Goal: Task Accomplishment & Management: Manage account settings

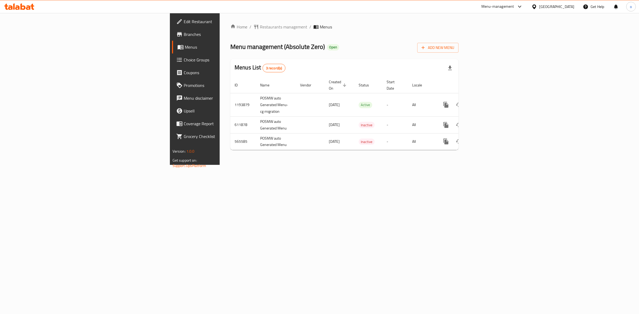
click at [184, 36] on span "Branches" at bounding box center [228, 34] width 89 height 6
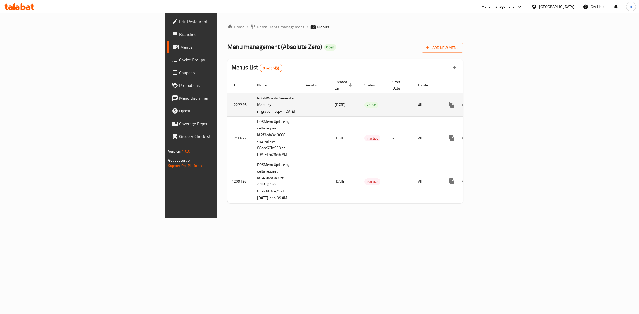
drag, startPoint x: 164, startPoint y: 95, endPoint x: 282, endPoint y: 96, distance: 118.4
click at [286, 103] on tr "1222226 POSMW auto Generated Menu-cg migration_copy_07/02/2024 07/02/2024 Activ…" at bounding box center [363, 104] width 273 height 23
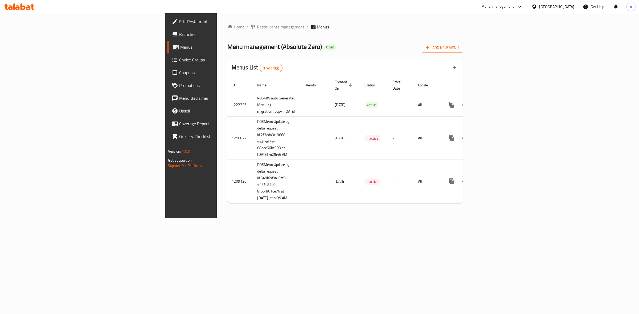
click at [179, 36] on span "Branches" at bounding box center [223, 34] width 89 height 6
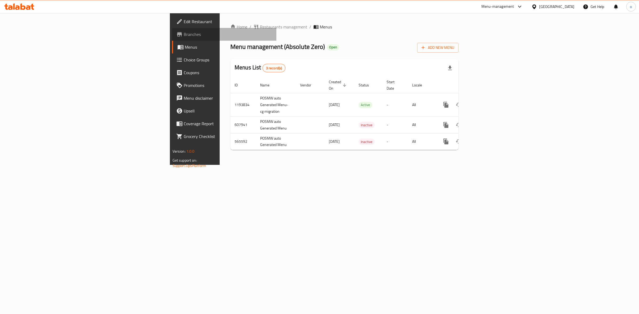
click at [184, 33] on span "Branches" at bounding box center [228, 34] width 89 height 6
click at [172, 38] on link "Branches" at bounding box center [224, 34] width 105 height 13
click at [172, 28] on link "Branches" at bounding box center [224, 34] width 105 height 13
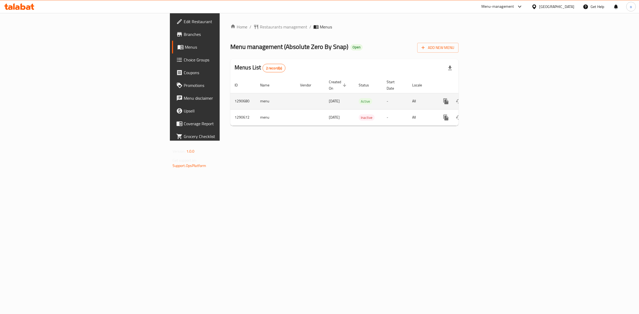
click at [487, 98] on icon "enhanced table" at bounding box center [484, 101] width 6 height 6
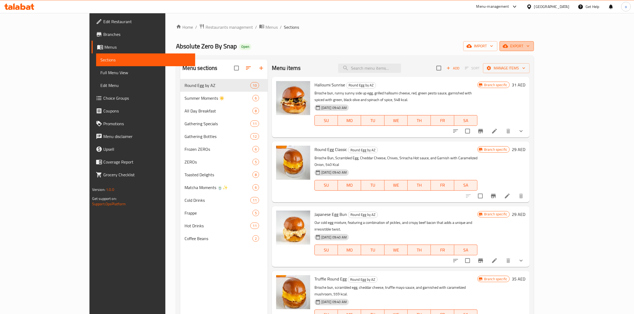
click at [529, 45] on span "export" at bounding box center [516, 46] width 26 height 7
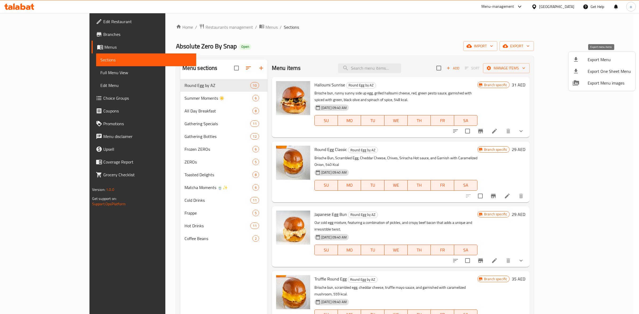
click at [600, 64] on li "Export Menu" at bounding box center [601, 60] width 67 height 12
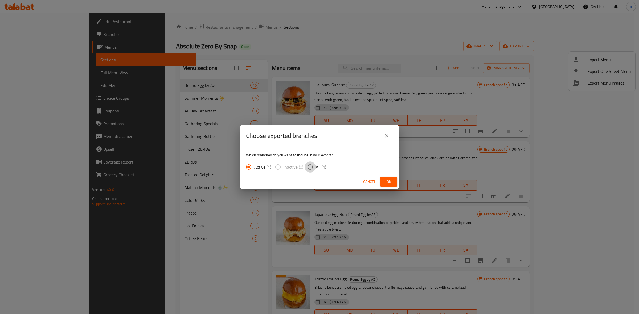
click at [312, 166] on input "All (1)" at bounding box center [309, 167] width 11 height 11
radio input "true"
click at [392, 184] on span "Ok" at bounding box center [388, 182] width 9 height 7
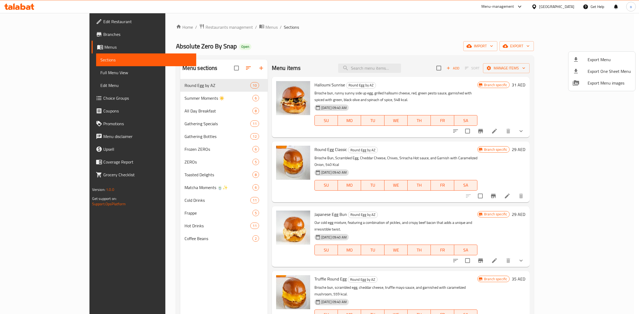
click at [16, 98] on div at bounding box center [319, 157] width 639 height 314
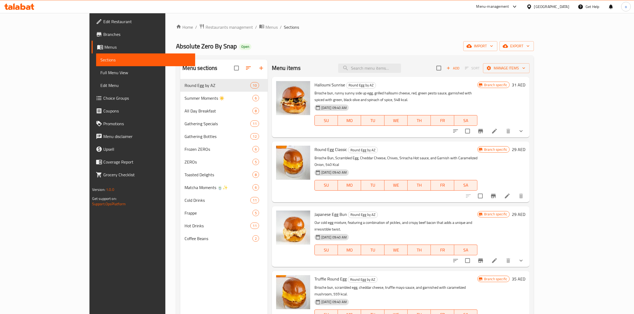
click at [103, 98] on span "Choice Groups" at bounding box center [147, 98] width 88 height 6
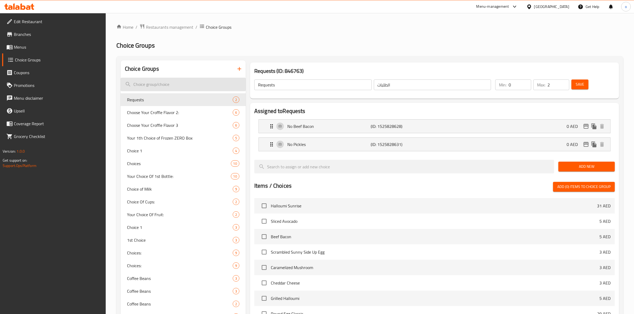
click at [208, 91] on input "search" at bounding box center [183, 85] width 125 height 14
paste input "almond milk"
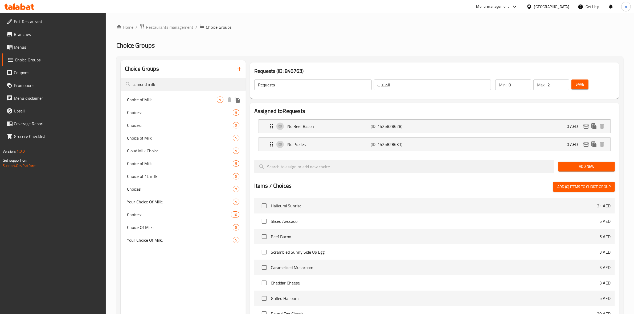
type input "almond milk"
click at [187, 104] on div "Choice of Milk 9" at bounding box center [183, 99] width 125 height 13
type input "Choice of Milk"
type input "1"
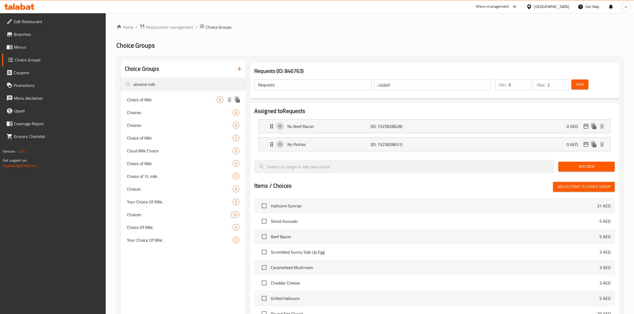
type input "1"
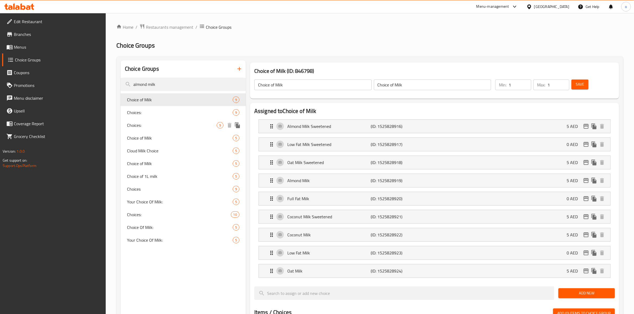
click at [181, 120] on div "Choices: 9" at bounding box center [183, 125] width 125 height 13
type input "Choices:"
type input "اختيارات:"
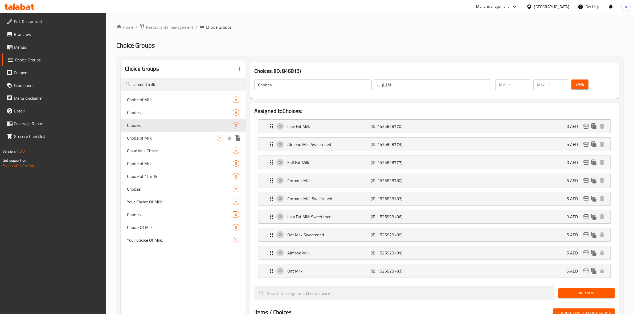
click at [175, 139] on span "Choice of Milk" at bounding box center [172, 138] width 90 height 6
type input "Choice of Milk"
type input "اختيار الحليب"
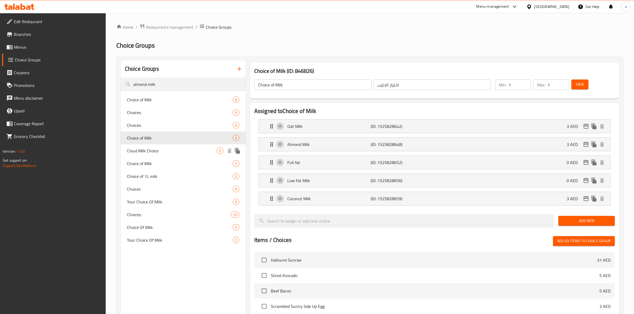
click at [166, 151] on span "Cloud Milk Choice" at bounding box center [172, 151] width 90 height 6
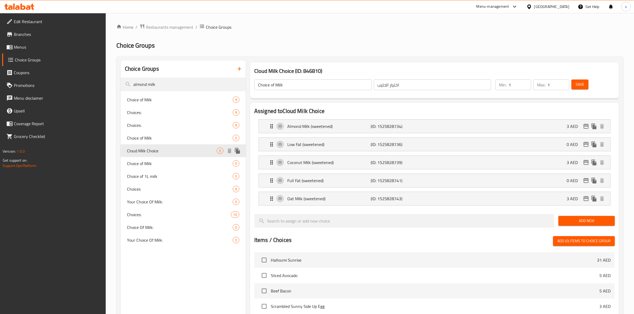
type input "Cloud Milk Choice"
type input "اختيار الحليب الكلاود"
click at [163, 166] on span "Choice of Milk" at bounding box center [172, 163] width 90 height 6
type input "Choice of Milk"
type input "إختيارك من الحليب:"
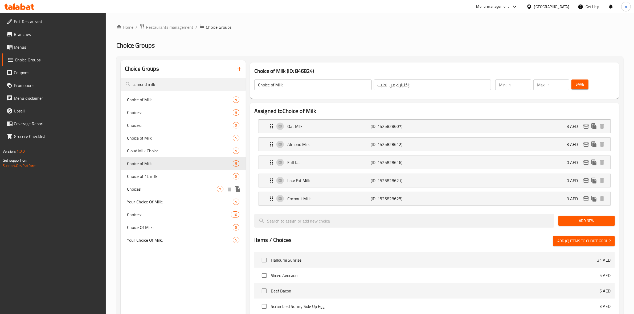
click at [143, 184] on div "Choices 9" at bounding box center [183, 189] width 125 height 13
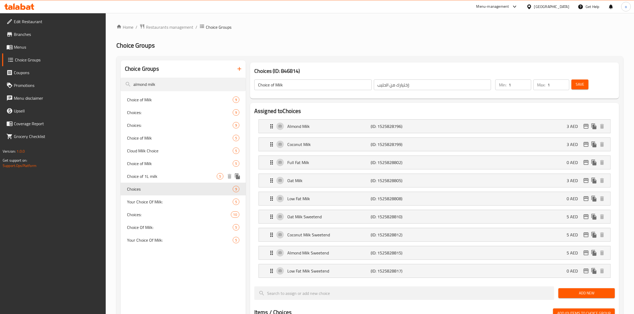
type input "Choices"
type input "الاختيارات"
click at [147, 180] on div "Choice of 1L milk 5" at bounding box center [183, 176] width 125 height 13
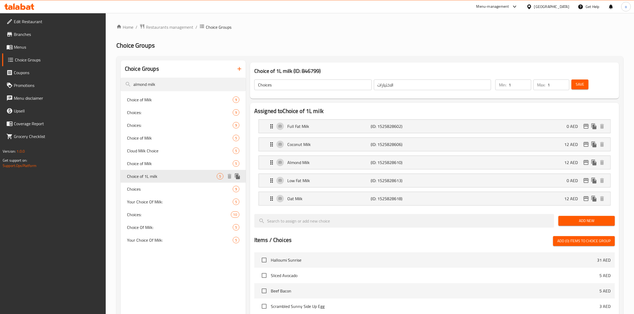
type input "Choice of 1L milk"
type input "اختيار 1 لتر حليب"
click at [146, 192] on span "Choices" at bounding box center [172, 189] width 90 height 6
type input "Choices"
type input "الاختيارات"
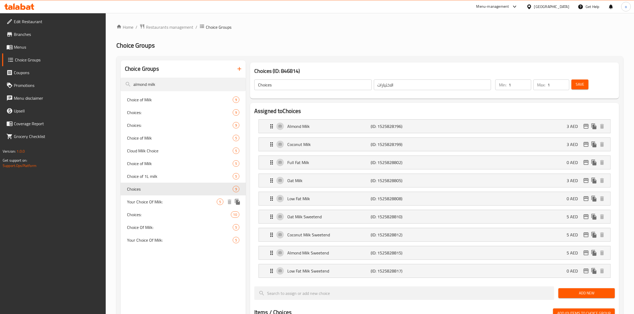
click at [143, 202] on span "Your Choice Of Milk:" at bounding box center [172, 202] width 90 height 6
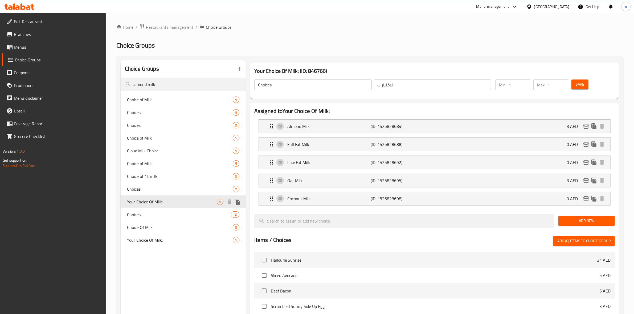
type input "Your Choice Of Milk:"
type input "إختيارك من الحليب:"
click at [156, 216] on span "Choices:" at bounding box center [171, 215] width 88 height 6
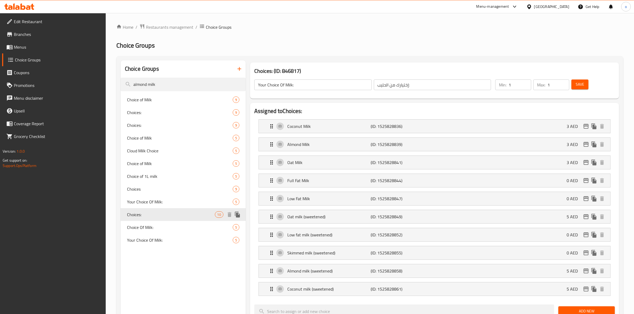
type input "Choices:"
click at [156, 230] on span "Choice Of Milk:" at bounding box center [172, 227] width 90 height 6
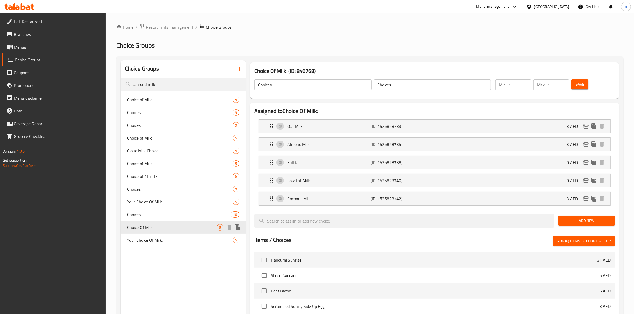
type input "Choice Of Milk:"
type input "اختيار من الحليب:"
click at [158, 237] on span "Your Choice Of Milk:" at bounding box center [172, 240] width 90 height 6
type input "Your Choice Of Milk:"
type input "اختيارك من الحليب:"
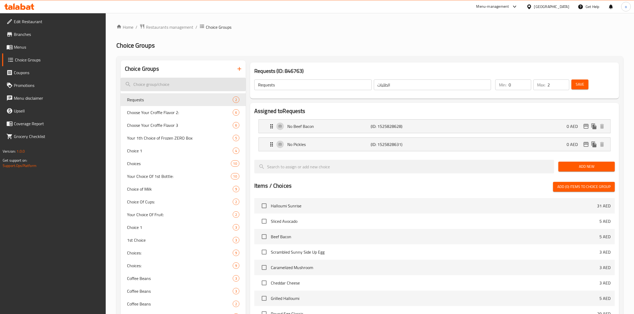
click at [206, 85] on input "search" at bounding box center [183, 85] width 125 height 14
paste input "Signature Blend"
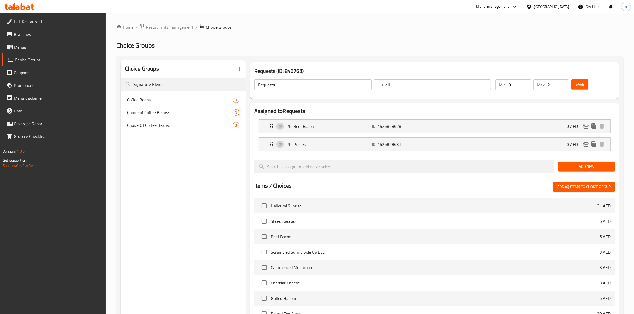
type input "Signature Blend"
click at [189, 97] on span "Coffee Beans" at bounding box center [172, 100] width 90 height 6
type input "Coffee Beans"
type input "1"
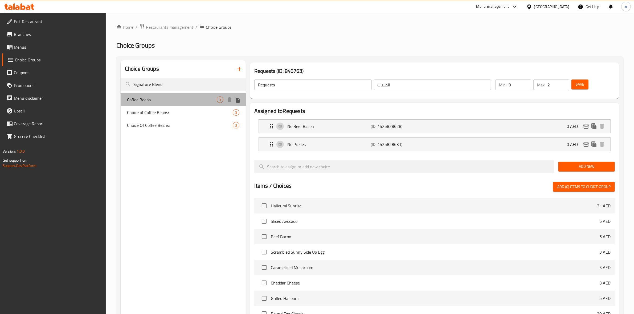
type input "1"
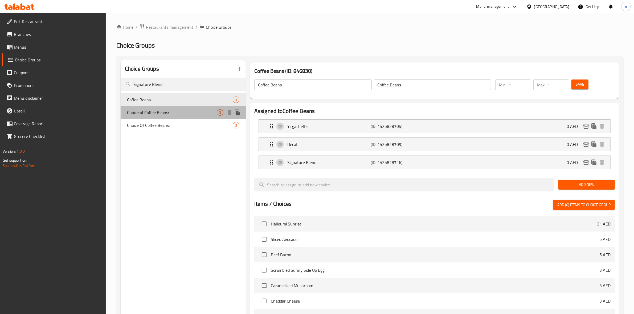
click at [185, 110] on span "Choice of Coffee Beans:" at bounding box center [172, 112] width 90 height 6
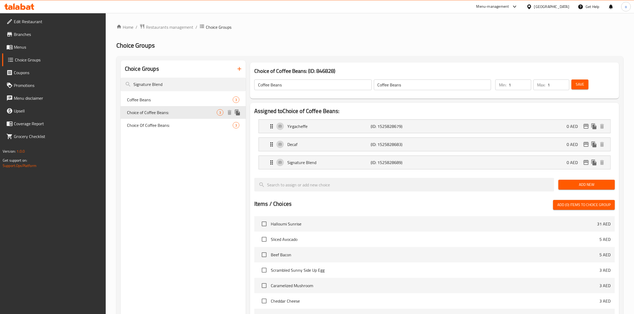
type input "Choice of Coffee Beans:"
type input "اختيار حبوب قهوة:"
click at [183, 123] on div "Choice Of Coffee Beans: 3" at bounding box center [183, 125] width 125 height 13
type input "Choice Of Coffee Beans:"
type input "اختيار حبوب القهوة:"
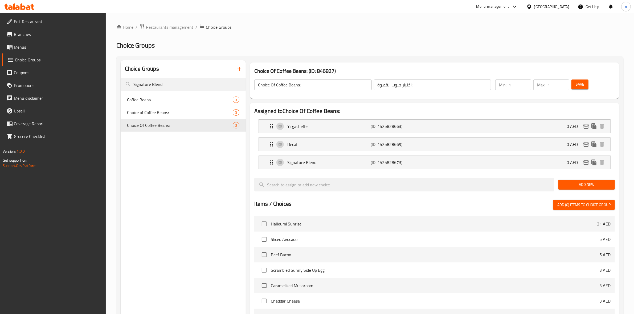
click at [24, 51] on link "Menus" at bounding box center [54, 47] width 104 height 13
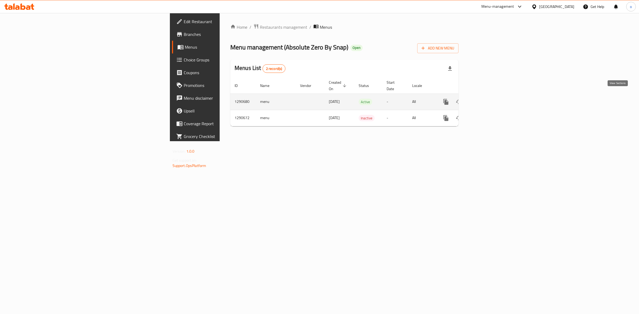
click at [487, 99] on icon "enhanced table" at bounding box center [484, 102] width 6 height 6
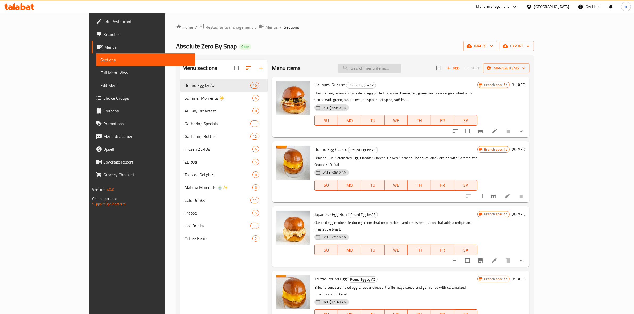
click at [394, 68] on input "search" at bounding box center [369, 68] width 63 height 9
paste input "Signature Blend"
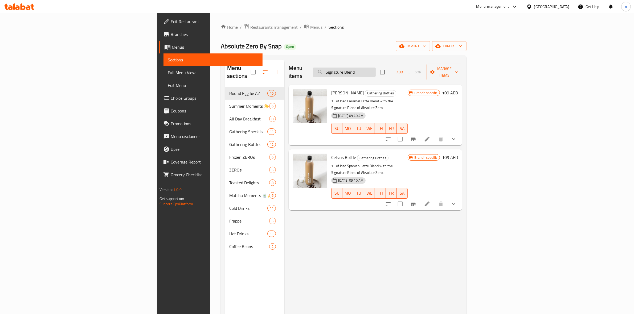
click at [375, 71] on input "Signature Blend" at bounding box center [344, 72] width 63 height 9
paste input "48880"
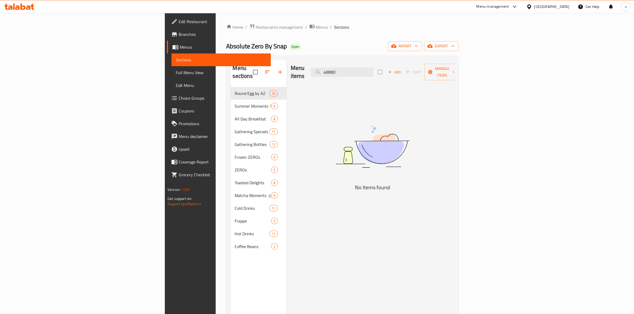
type input "48880"
click at [179, 33] on span "Branches" at bounding box center [223, 34] width 88 height 6
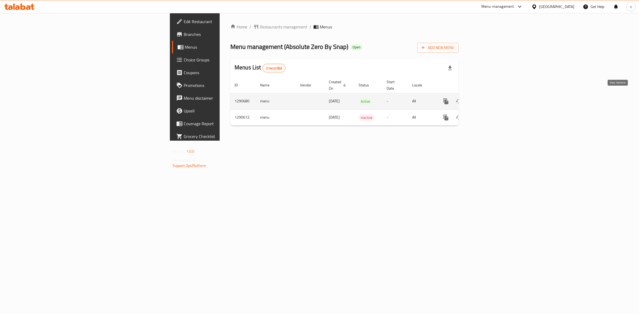
click at [486, 99] on icon "enhanced table" at bounding box center [484, 101] width 5 height 5
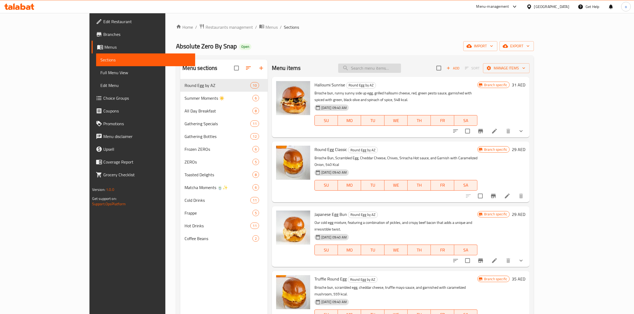
click at [385, 71] on input "search" at bounding box center [369, 68] width 63 height 9
paste input "48880"
type input "48880"
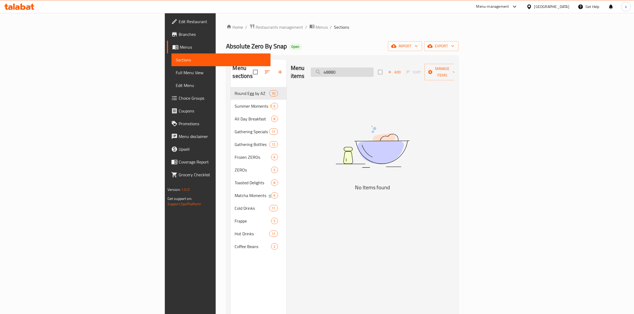
click at [373, 72] on input "48880" at bounding box center [342, 72] width 63 height 9
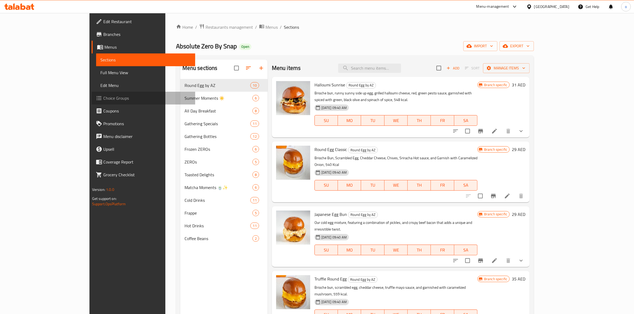
click at [103, 101] on span "Choice Groups" at bounding box center [147, 98] width 88 height 6
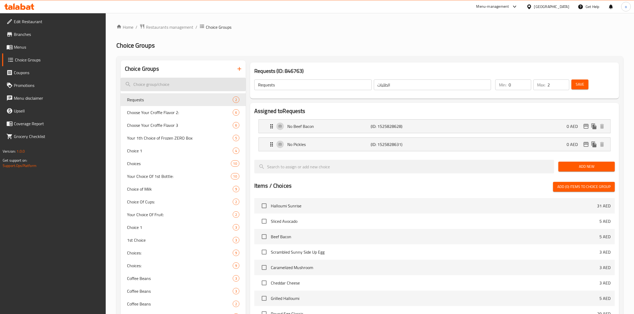
click at [184, 86] on input "search" at bounding box center [183, 85] width 125 height 14
paste input "almond milk option"
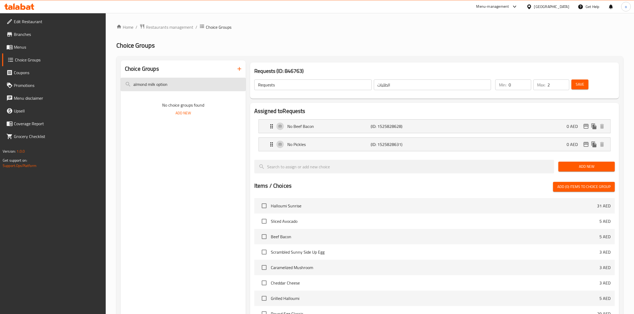
click at [165, 85] on input "almond milk option" at bounding box center [183, 85] width 125 height 14
drag, startPoint x: 176, startPoint y: 84, endPoint x: 155, endPoint y: 84, distance: 21.0
click at [155, 84] on input "almond milk option" at bounding box center [183, 85] width 125 height 14
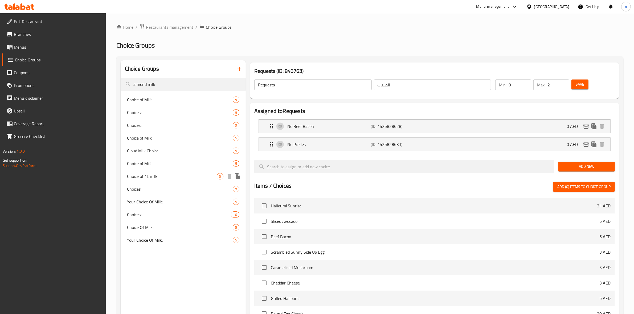
type input "almond milk"
click at [140, 178] on span "Choice of 1L milk" at bounding box center [172, 176] width 90 height 6
type input "Choice of 1L milk"
type input "اختيار 1 لتر حليب"
type input "1"
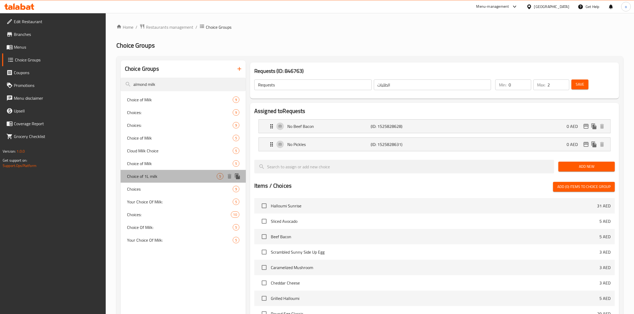
type input "1"
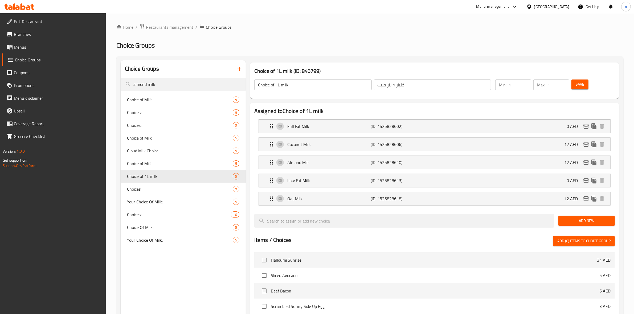
click at [311, 170] on li "Almond Milk (ID: 1525828610) 12 AED Name (En) Almond Milk Name (En) Name (Ar) ح…" at bounding box center [434, 163] width 360 height 18
click at [316, 168] on div "Almond Milk (ID: 1525828610) 12 AED" at bounding box center [435, 162] width 335 height 13
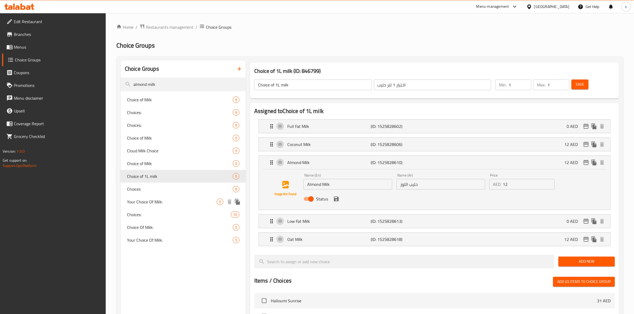
click at [164, 203] on span "Your Choice Of Milk:" at bounding box center [172, 202] width 90 height 6
type input "Your Choice Of Milk:"
type input "إختيارك من الحليب:"
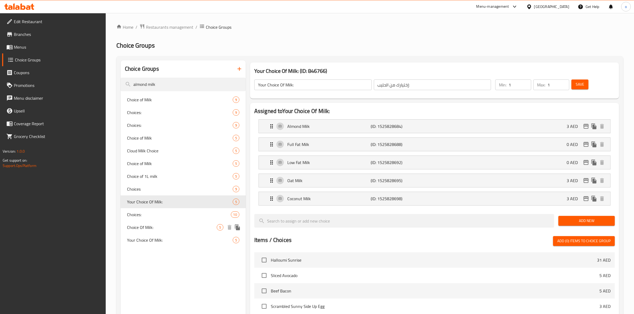
click at [162, 222] on div "Choice Of Milk: 5" at bounding box center [183, 227] width 125 height 13
type input "Choice Of Milk:"
type input "اختيار من الحليب:"
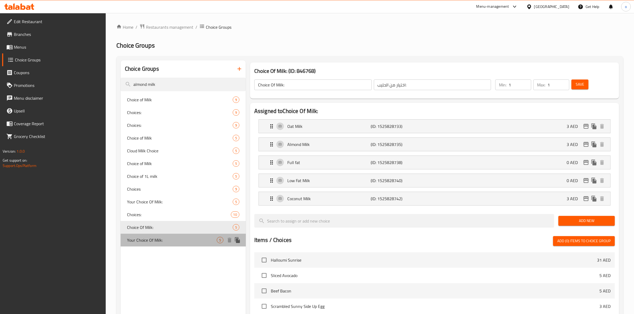
click at [163, 240] on span "Your Choice Of Milk:" at bounding box center [172, 240] width 90 height 6
type input "Your Choice Of Milk:"
type input "اختيارك من الحليب:"
